Goal: Task Accomplishment & Management: Manage account settings

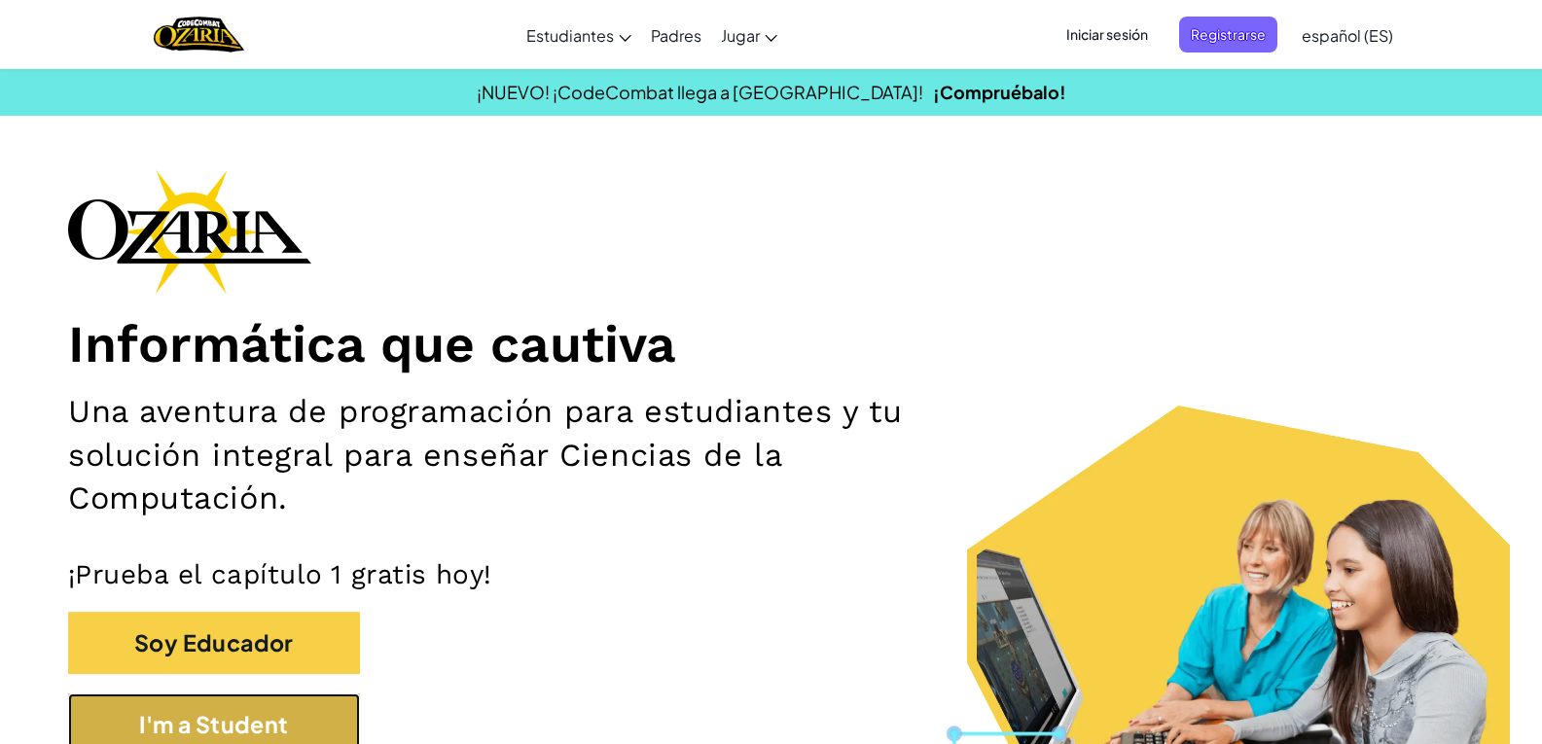
click at [240, 714] on button "I'm a Student" at bounding box center [214, 724] width 292 height 63
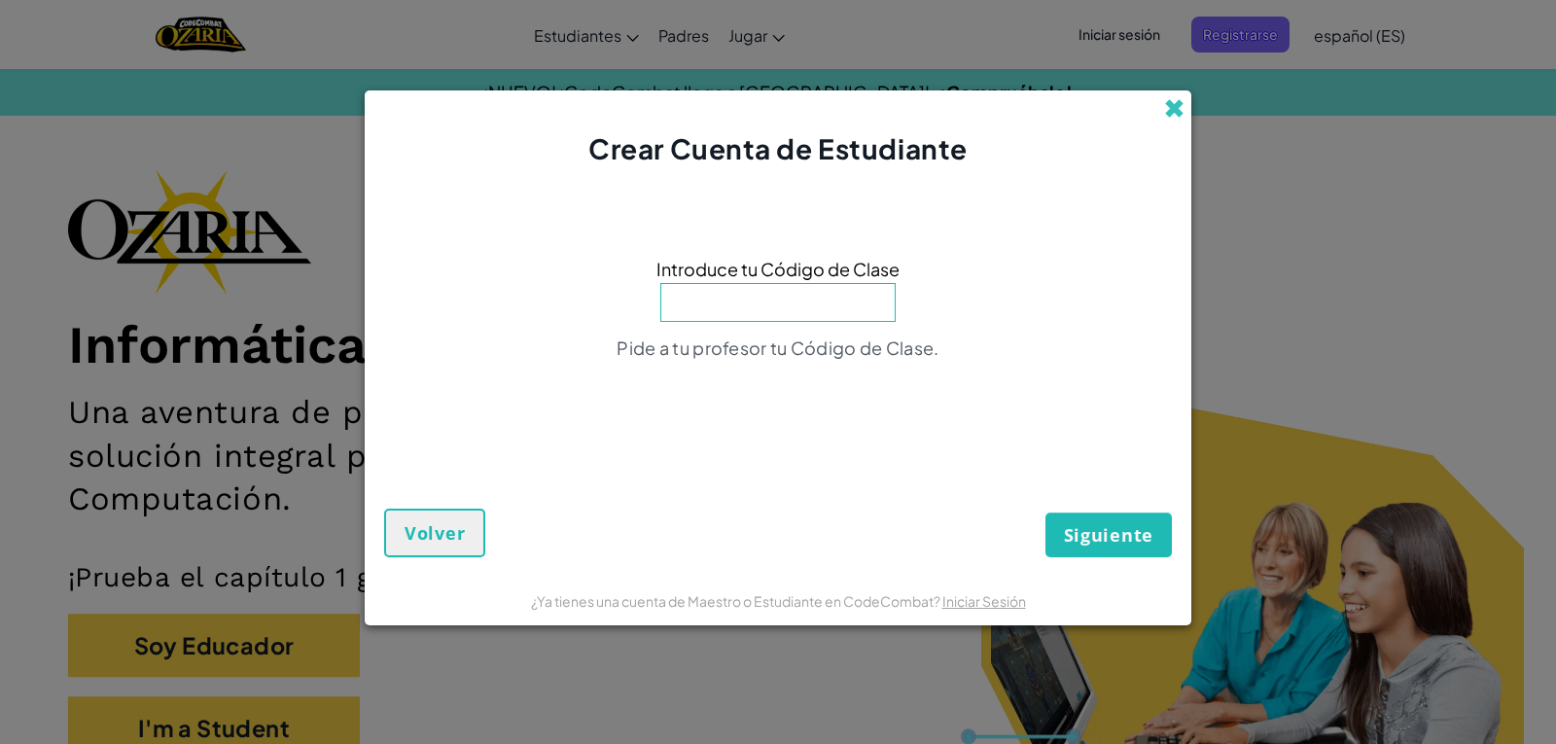
click at [1178, 98] on span at bounding box center [1174, 108] width 20 height 20
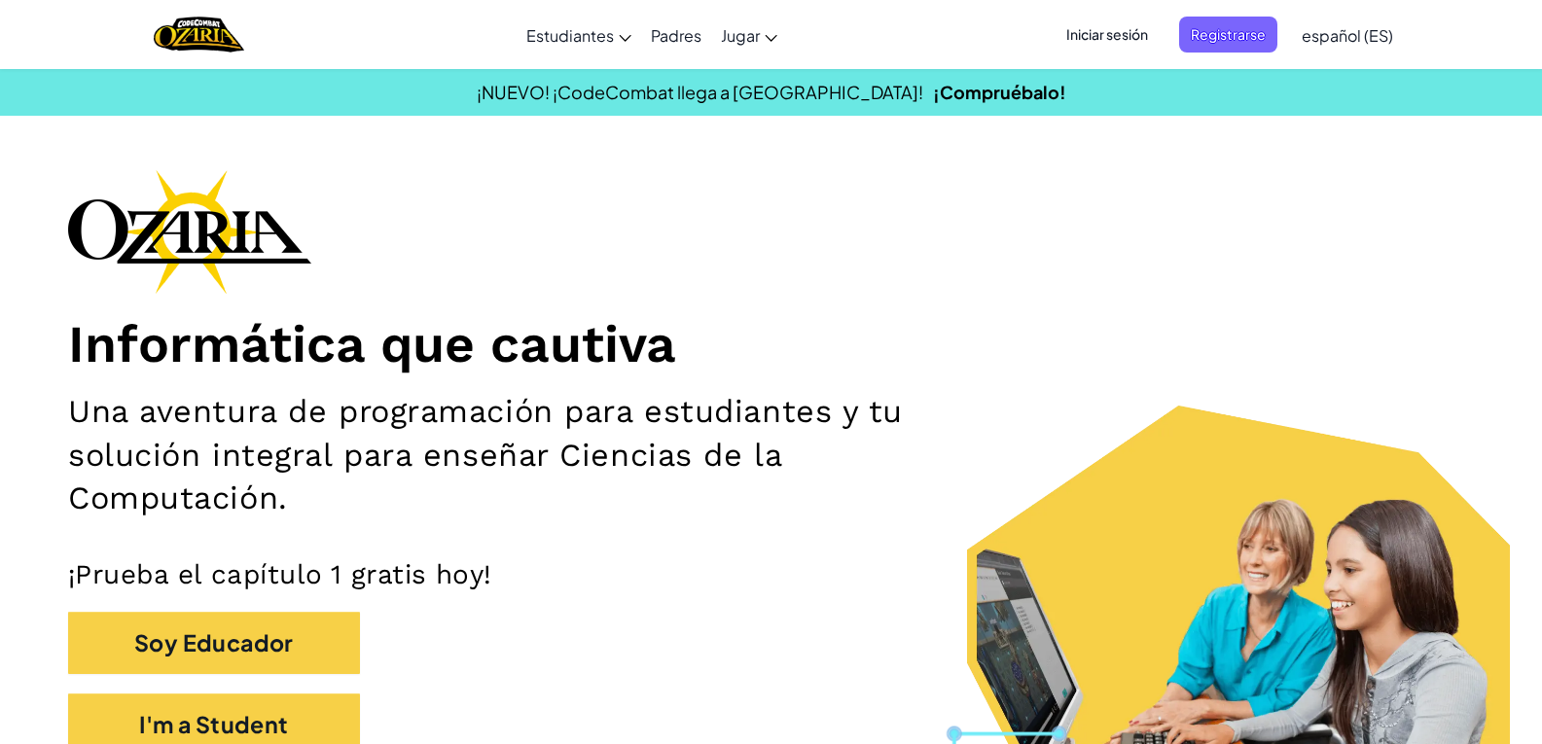
click at [1131, 31] on span "Iniciar sesión" at bounding box center [1106, 35] width 105 height 36
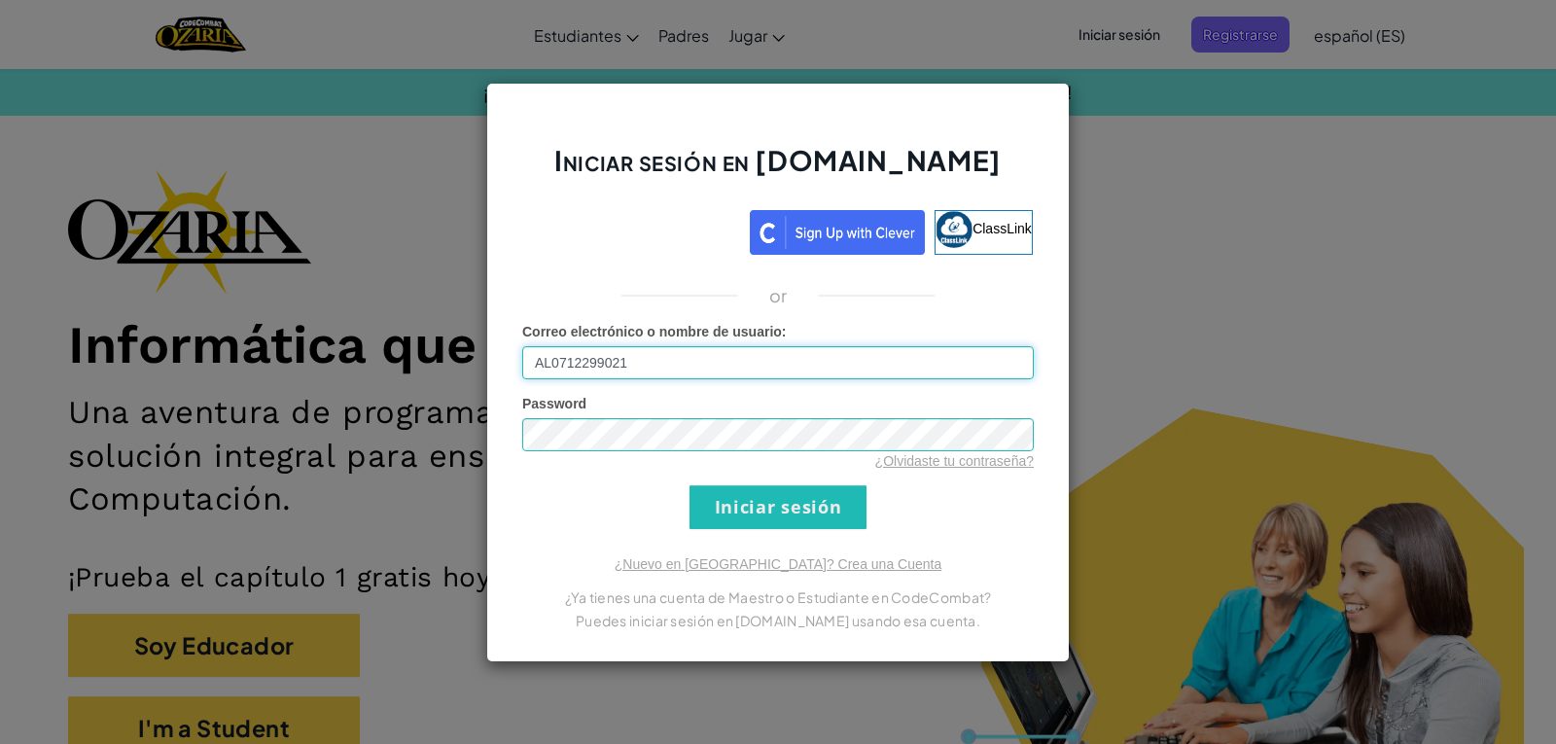
click at [670, 359] on input "AL0712299021" at bounding box center [778, 362] width 512 height 33
click at [741, 516] on input "Iniciar sesión" at bounding box center [778, 507] width 177 height 44
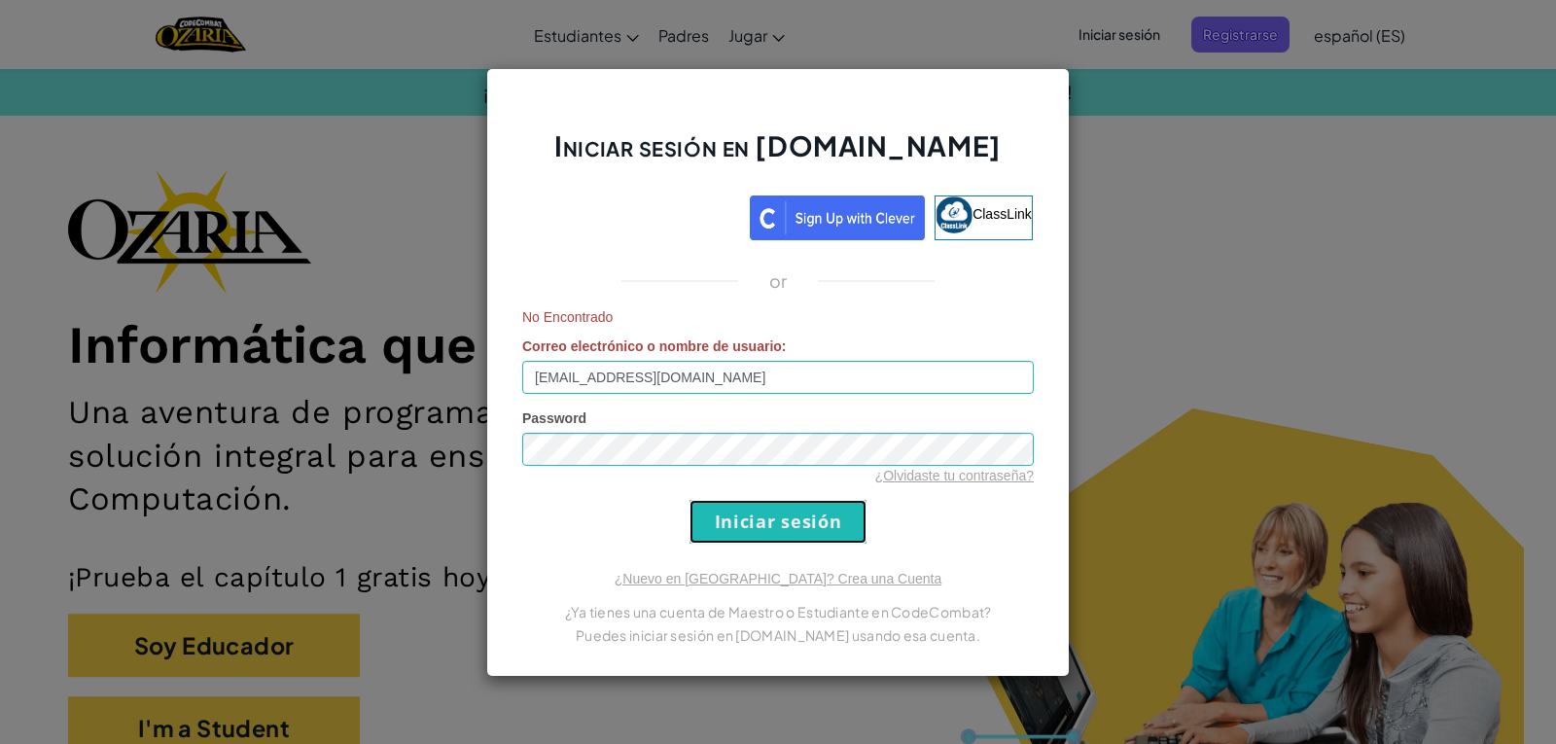
click at [741, 516] on input "Iniciar sesión" at bounding box center [778, 522] width 177 height 44
click at [587, 373] on input "[EMAIL_ADDRESS][DOMAIN_NAME]" at bounding box center [778, 377] width 512 height 33
type input "[EMAIL_ADDRESS][DOMAIN_NAME]"
click at [753, 534] on input "Iniciar sesión" at bounding box center [778, 522] width 177 height 44
